Goal: Information Seeking & Learning: Learn about a topic

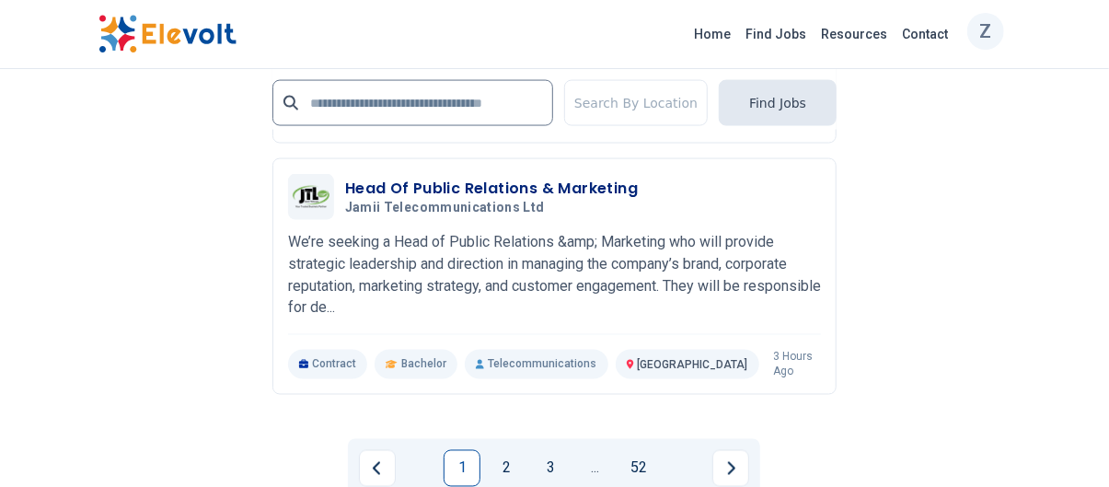
scroll to position [4110, 0]
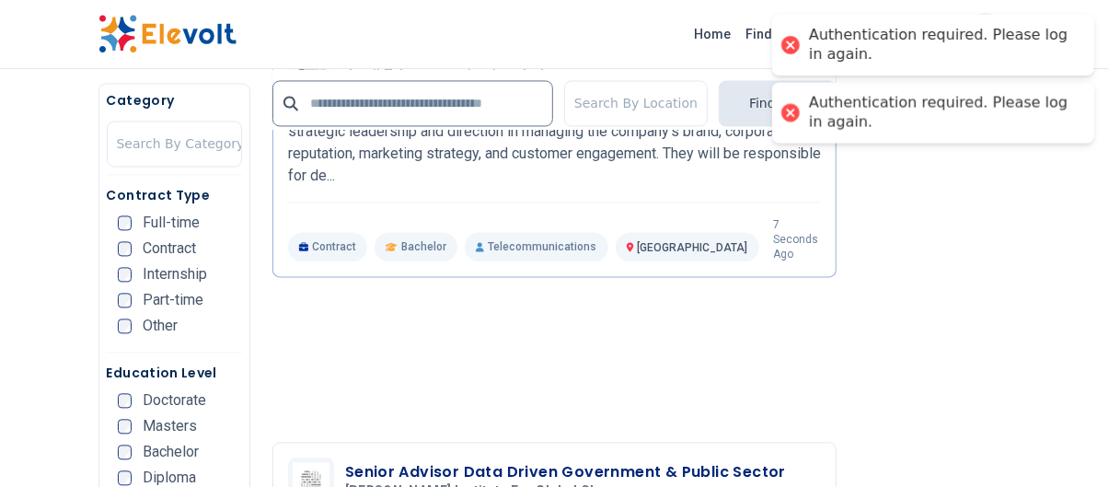
scroll to position [1588, 0]
